Goal: Check status: Check status

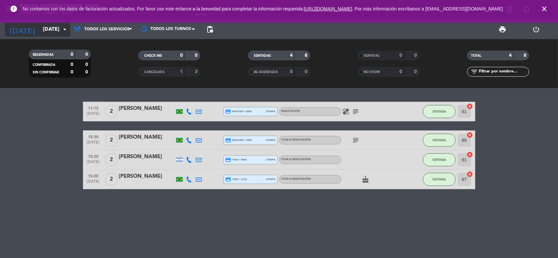
click at [53, 31] on input "[DATE]" at bounding box center [74, 29] width 69 height 13
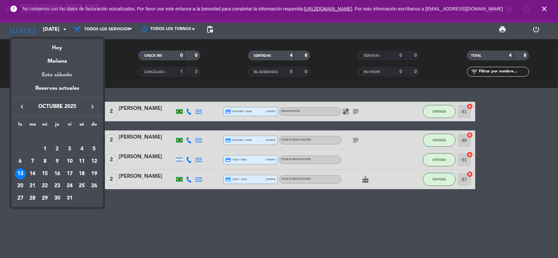
click at [71, 81] on div "Este sábado" at bounding box center [57, 75] width 92 height 18
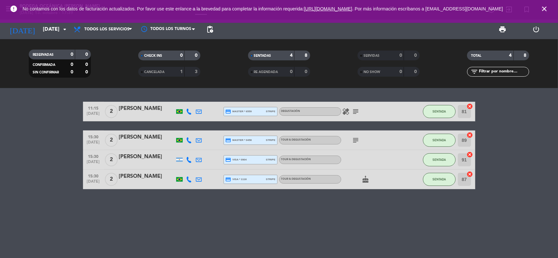
type input "[DATE]"
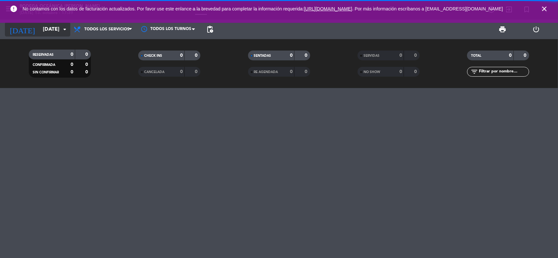
click at [42, 35] on input "[DATE]" at bounding box center [74, 29] width 69 height 13
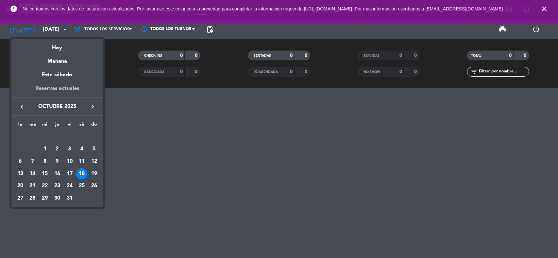
click at [64, 87] on div "Reservas actuales" at bounding box center [57, 90] width 92 height 13
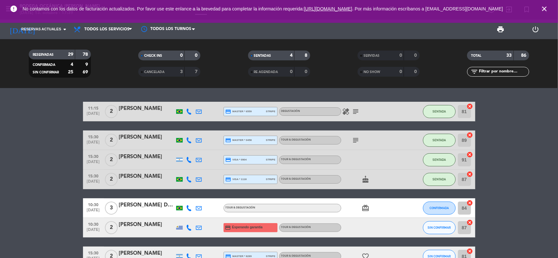
click at [541, 8] on icon "close" at bounding box center [544, 9] width 8 height 8
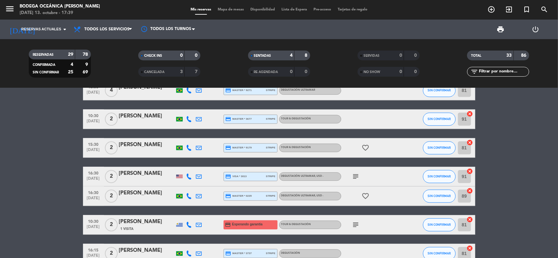
scroll to position [752, 0]
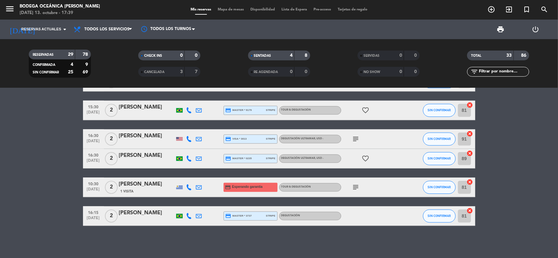
click at [107, 160] on span "2" at bounding box center [111, 158] width 13 height 13
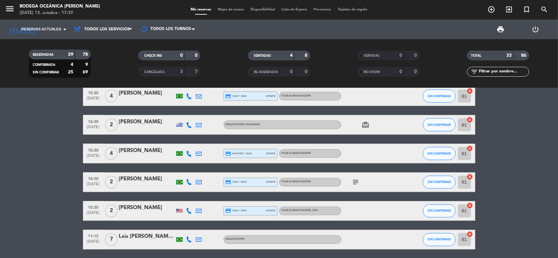
scroll to position [466, 0]
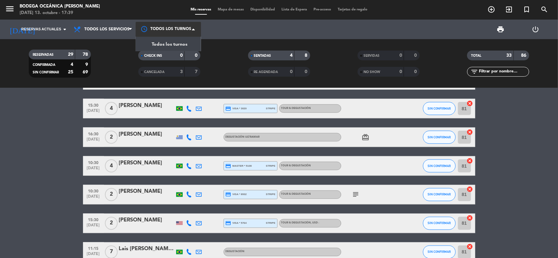
click at [173, 28] on div at bounding box center [168, 29] width 65 height 15
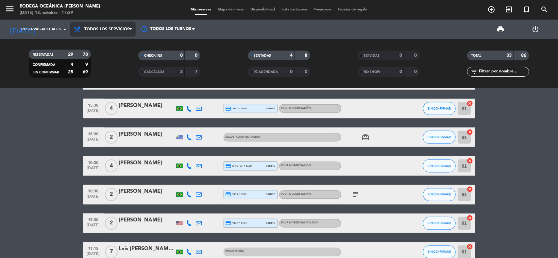
click at [115, 28] on span "Todos los servicios" at bounding box center [106, 29] width 45 height 5
click at [40, 24] on input at bounding box center [74, 29] width 69 height 13
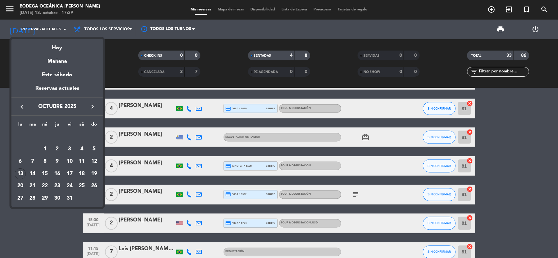
click at [47, 245] on div at bounding box center [279, 129] width 558 height 258
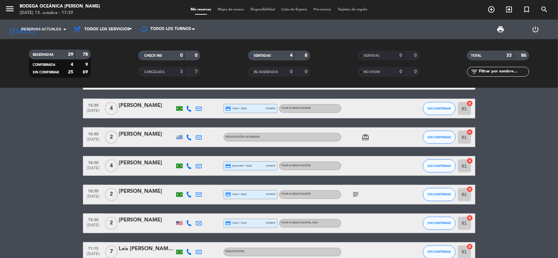
click at [156, 71] on span "CANCELADA" at bounding box center [154, 72] width 20 height 3
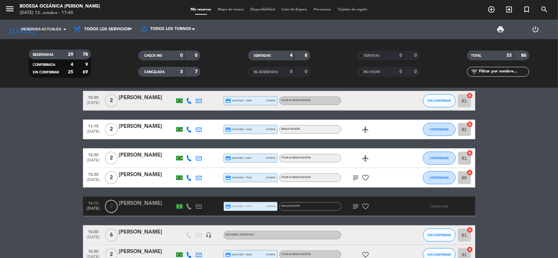
scroll to position [245, 0]
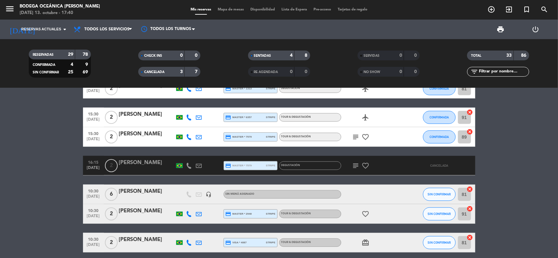
click at [358, 166] on icon "subject" at bounding box center [356, 166] width 8 height 8
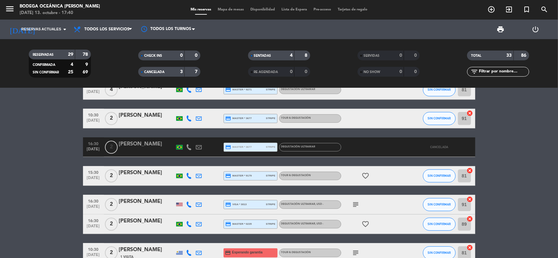
scroll to position [747, 0]
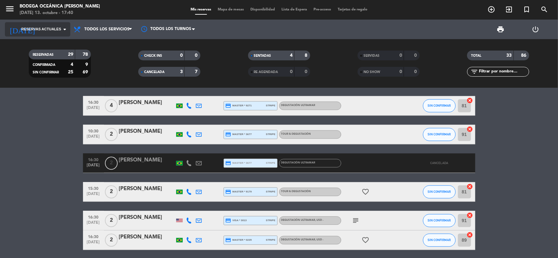
click at [53, 30] on span "Reservas actuales" at bounding box center [41, 29] width 40 height 6
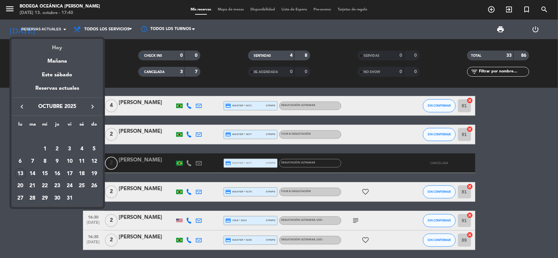
click at [56, 48] on div "Hoy" at bounding box center [57, 45] width 92 height 13
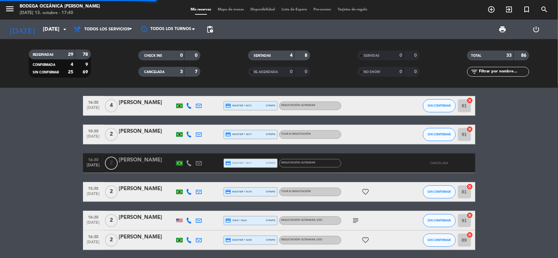
scroll to position [0, 0]
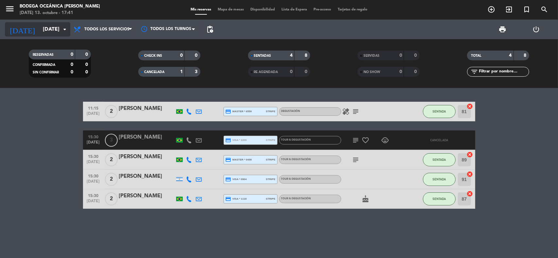
click at [58, 23] on input "[DATE]" at bounding box center [74, 29] width 69 height 13
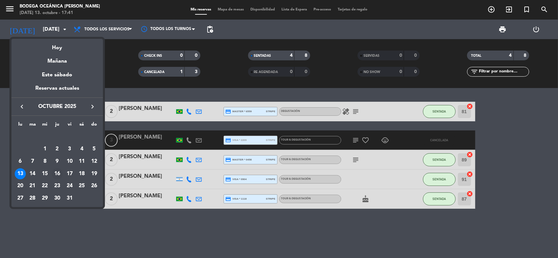
click at [55, 173] on div "16" at bounding box center [57, 174] width 11 height 11
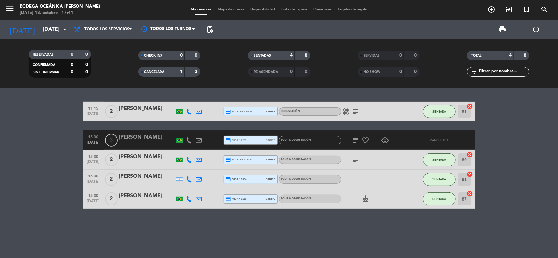
type input "[DEMOGRAPHIC_DATA][DATE]"
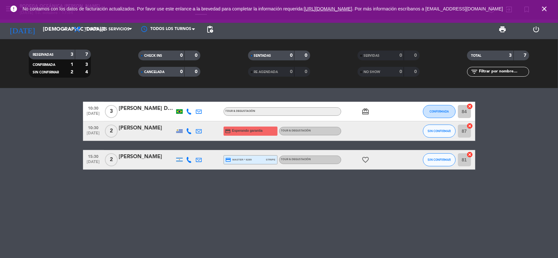
click at [540, 10] on icon "close" at bounding box center [544, 9] width 8 height 8
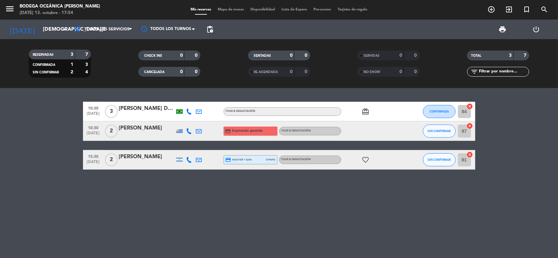
click at [518, 130] on bookings-row "10:30 [DATE] 3 [PERSON_NAME] Da [PERSON_NAME] Tour & degustación card_giftcard …" at bounding box center [279, 136] width 558 height 68
click at [524, 139] on bookings-row "10:30 [DATE] 3 [PERSON_NAME] Da [PERSON_NAME] Tour & degustación card_giftcard …" at bounding box center [279, 136] width 558 height 68
